Goal: Transaction & Acquisition: Download file/media

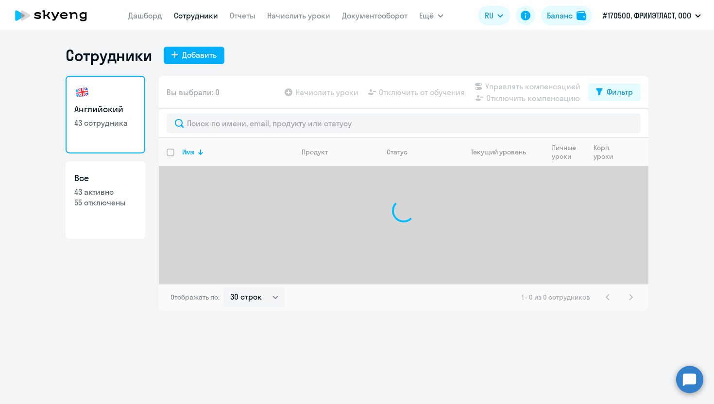
select select "30"
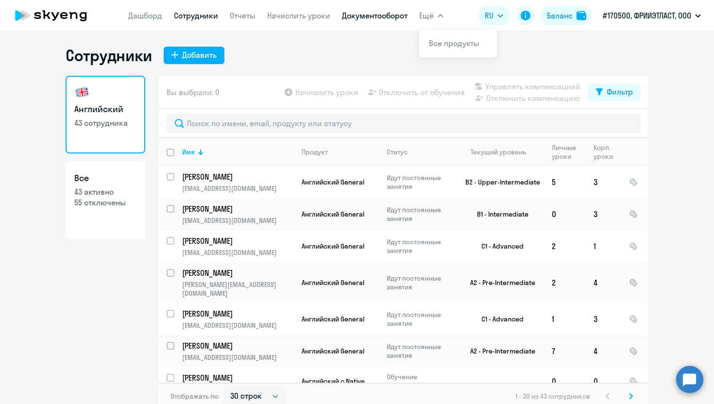
click at [378, 13] on link "Документооборот" at bounding box center [375, 16] width 66 height 10
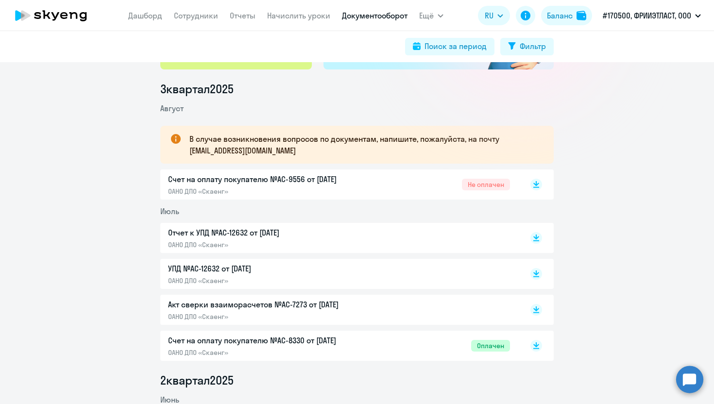
scroll to position [119, 0]
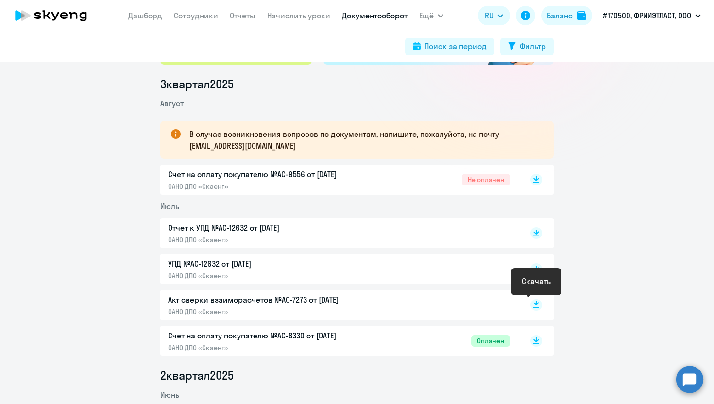
click at [538, 306] on rect at bounding box center [536, 305] width 12 height 12
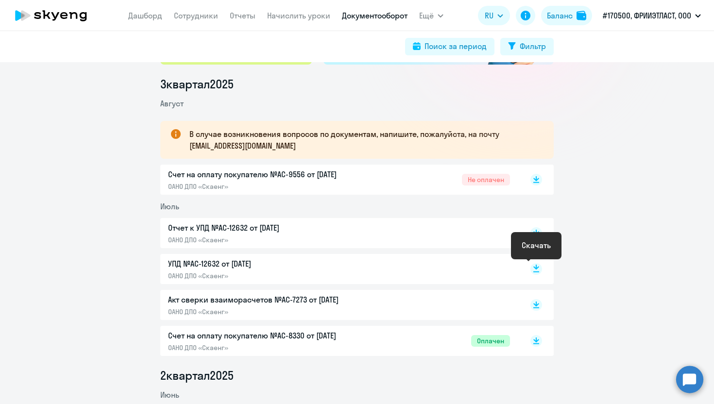
click at [538, 269] on rect at bounding box center [536, 269] width 12 height 12
click at [536, 233] on icon at bounding box center [536, 231] width 6 height 5
